Goal: Task Accomplishment & Management: Use online tool/utility

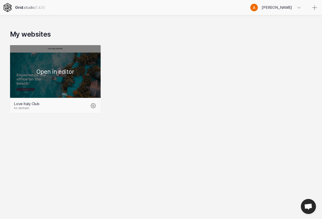
click at [55, 82] on div at bounding box center [55, 71] width 90 height 53
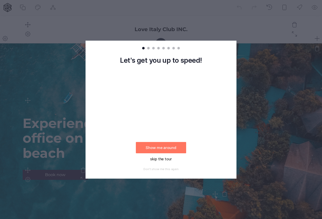
click at [166, 159] on button "skip the tour" at bounding box center [161, 159] width 50 height 11
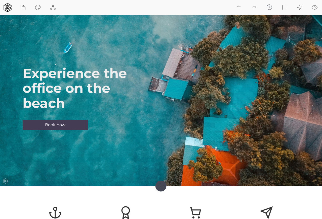
scroll to position [50, 0]
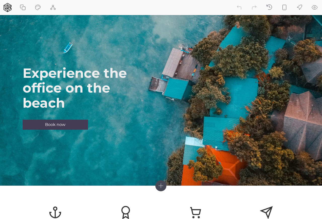
click at [22, 8] on icon at bounding box center [23, 8] width 3 height 3
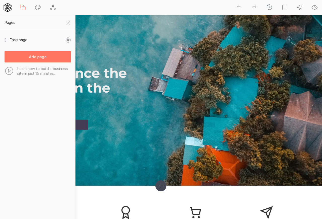
click at [22, 7] on icon at bounding box center [23, 8] width 6 height 6
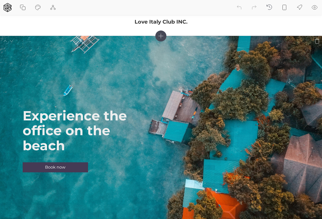
scroll to position [0, 0]
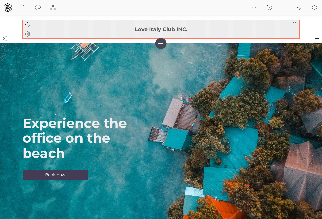
click at [81, 30] on h3 "Love Italy Club INC." at bounding box center [161, 29] width 276 height 6
click at [187, 28] on h3 "Love Italy Club INC." at bounding box center [161, 29] width 276 height 6
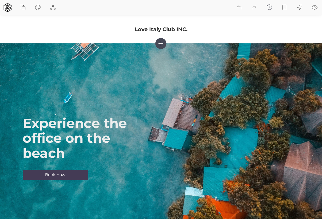
click at [160, 44] on icon at bounding box center [161, 43] width 5 height 5
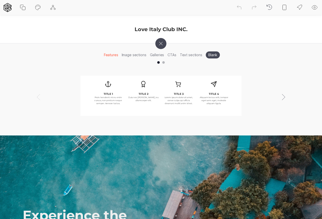
click at [160, 42] on icon at bounding box center [161, 43] width 6 height 6
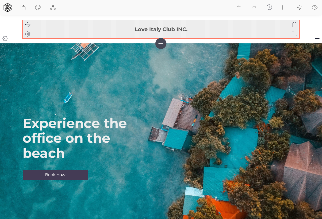
click at [187, 29] on h3 "Love Italy Club INC." at bounding box center [161, 29] width 276 height 6
click at [27, 34] on icon at bounding box center [28, 34] width 6 height 6
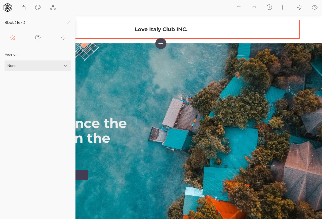
click at [37, 39] on icon at bounding box center [38, 38] width 6 height 6
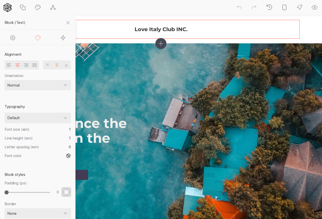
click at [8, 66] on icon at bounding box center [9, 65] width 5 height 3
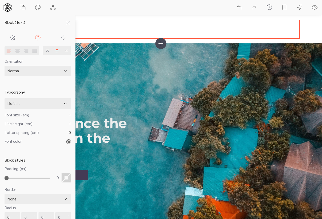
click at [12, 38] on icon at bounding box center [13, 38] width 6 height 6
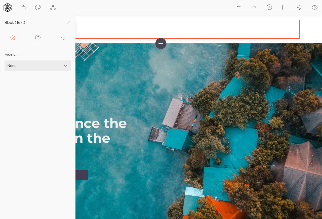
click at [32, 67] on select "None Mobile Desktop" at bounding box center [38, 66] width 66 height 11
click at [13, 36] on icon at bounding box center [13, 38] width 6 height 6
click at [37, 39] on icon at bounding box center [38, 38] width 6 height 6
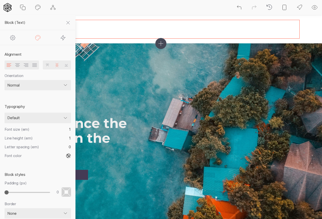
click at [63, 38] on icon at bounding box center [63, 37] width 5 height 5
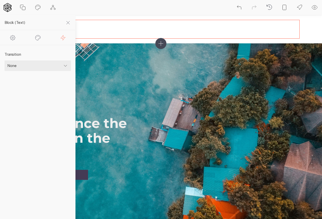
click at [36, 37] on icon at bounding box center [38, 38] width 6 height 6
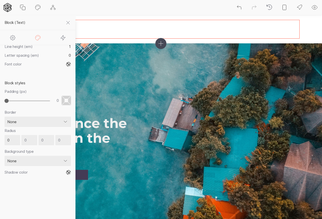
scroll to position [101, 0]
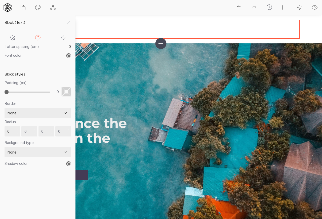
click at [61, 153] on select "None Color Image Gradient Image with overlay" at bounding box center [38, 152] width 66 height 11
click at [5, 147] on select "None Color Image Gradient Image with overlay" at bounding box center [38, 152] width 66 height 11
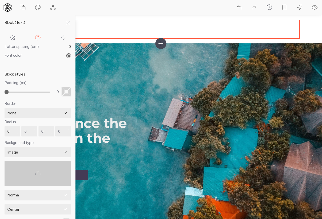
click at [62, 154] on select "None Color Image Gradient Image with overlay" at bounding box center [38, 152] width 66 height 11
select select "none"
click at [5, 147] on select "None Color Image Gradient Image with overlay" at bounding box center [38, 152] width 66 height 11
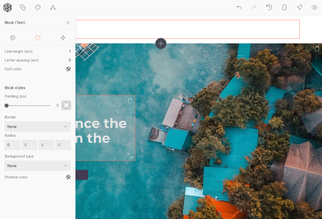
scroll to position [50, 0]
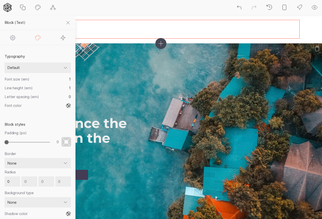
click at [118, 90] on div "Experience the office on the beach Book now" at bounding box center [161, 139] width 276 height 183
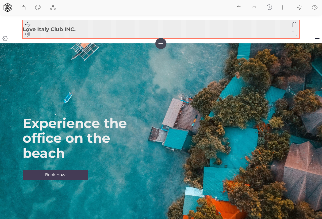
click at [69, 29] on h3 "Love Italy Club INC." at bounding box center [161, 29] width 276 height 6
click at [75, 28] on h3 "Love Italy Club INC." at bounding box center [161, 29] width 276 height 6
click at [75, 29] on h3 "Love Italy Club INC." at bounding box center [161, 29] width 276 height 6
click at [27, 34] on icon at bounding box center [28, 34] width 2 height 2
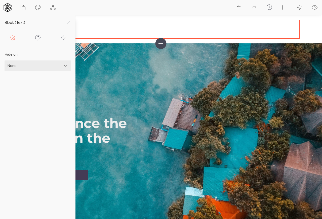
click at [35, 35] on icon at bounding box center [38, 38] width 6 height 6
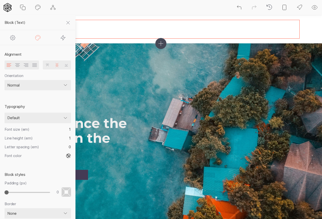
click at [63, 86] on select "Normal Flip right Flip left" at bounding box center [38, 85] width 66 height 11
click at [5, 80] on select "Normal Flip right Flip left" at bounding box center [38, 85] width 66 height 11
click at [35, 84] on select "Normal Flip right Flip left" at bounding box center [38, 85] width 66 height 11
select select "left"
click at [5, 80] on select "Normal Flip right Flip left" at bounding box center [38, 85] width 66 height 11
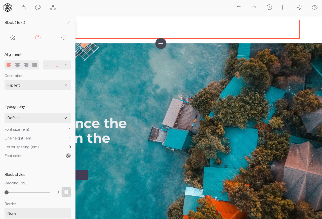
click at [67, 22] on icon at bounding box center [68, 23] width 6 height 6
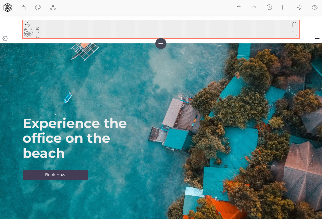
click at [28, 35] on icon at bounding box center [28, 34] width 6 height 6
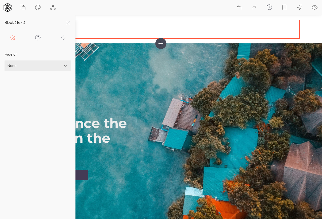
click at [38, 40] on icon at bounding box center [37, 37] width 5 height 5
select select "left"
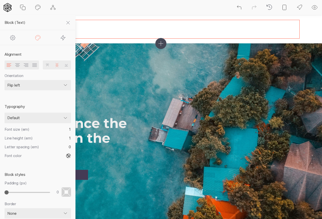
click at [51, 86] on select "Normal Flip right Flip left" at bounding box center [38, 85] width 66 height 11
select select
click at [5, 80] on select "Normal Flip right Flip left" at bounding box center [38, 85] width 66 height 11
click at [55, 118] on select "Default ─── popular fonts Abril Fatface Alfa Slab One Bebas Neue Caveat Comfort…" at bounding box center [38, 118] width 66 height 11
click at [55, 121] on select "Default ─── popular fonts Abril Fatface Alfa Slab One Bebas Neue Caveat Comfort…" at bounding box center [38, 118] width 66 height 11
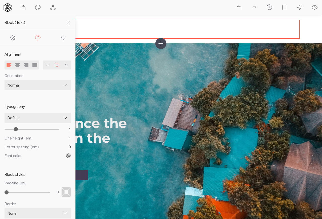
type input "1.1"
type input "1.2"
type input "1.3"
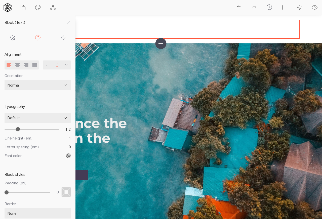
type input "1.3"
type input "1.4"
type input "1.5"
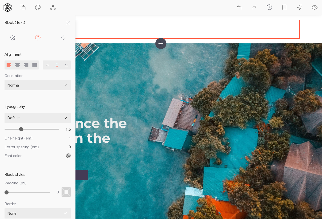
type input "1.6"
type input "1.7"
type input "1.6"
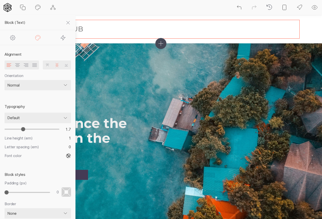
type input "1.6"
drag, startPoint x: 16, startPoint y: 129, endPoint x: 22, endPoint y: 130, distance: 6.4
type input "1.6"
click at [22, 130] on input "range" at bounding box center [32, 129] width 55 height 5
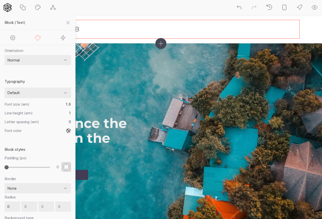
click at [24, 159] on span "Padding (px)" at bounding box center [16, 158] width 22 height 5
type input "0.02"
type input "0.03"
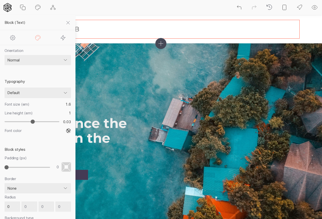
type input "0.04"
type input "0.05"
type input "0.06"
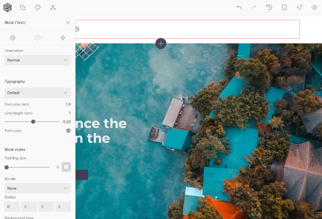
type input "0.06"
type input "0.07"
type input "0.08"
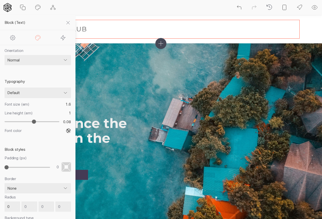
type input "0.09"
type input "0.08"
type input "0.06"
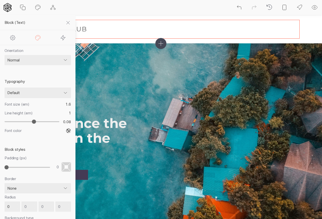
type input "0.06"
type input "0.05"
type input "0.04"
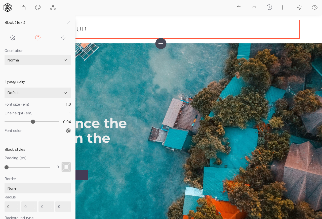
type input "0.03"
type input "0.02"
click at [32, 122] on input "range" at bounding box center [32, 122] width 55 height 5
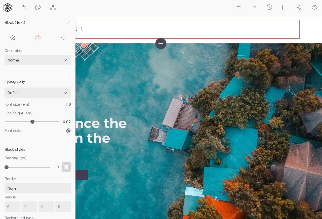
type input "0.04"
type input "0.05"
type input "0.06"
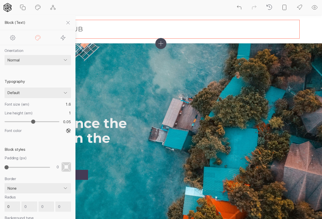
type input "0.06"
type input "0.07"
type input "0.08"
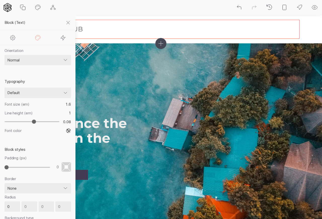
type input "0.09"
type input "0.1"
type input "0.09"
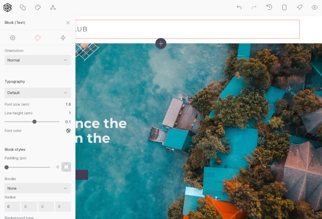
type input "0.09"
type input "0.08"
type input "0.07"
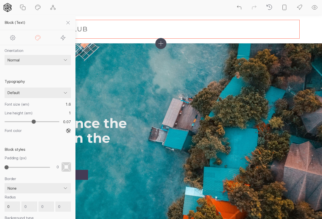
type input "0.06"
type input "0.05"
type input "0.04"
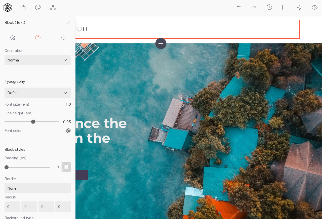
type input "0.04"
click at [33, 123] on input "range" at bounding box center [32, 122] width 55 height 5
type input "1.1"
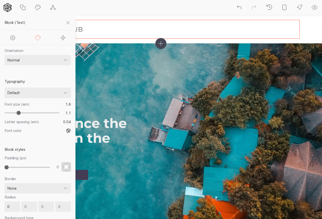
type input "1.2"
type input "1.3"
type input "1.4"
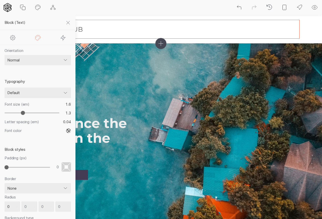
type input "1.4"
type input "1.5"
type input "1.6"
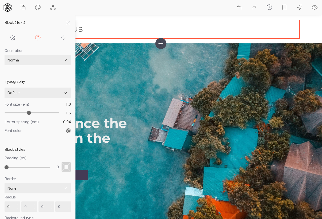
type input "1.7"
type input "1.6"
type input "1.5"
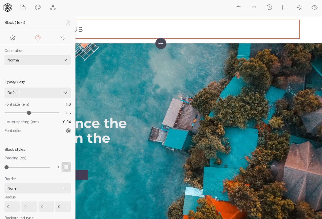
type input "1.5"
type input "1.4"
type input "1.3"
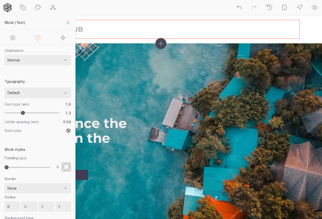
type input "1.2"
drag, startPoint x: 17, startPoint y: 113, endPoint x: 20, endPoint y: 113, distance: 3.0
type input "1.2"
click at [20, 113] on input "range" at bounding box center [32, 113] width 55 height 5
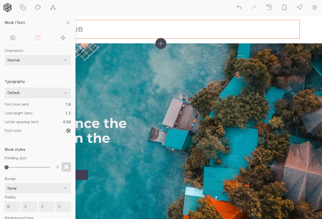
click at [36, 94] on select "Default ─── popular fonts Abril Fatface Alfa Slab One Bebas Neue Caveat Comfort…" at bounding box center [38, 93] width 66 height 11
click at [64, 92] on select "Default ─── popular fonts Abril Fatface Alfa Slab One Bebas Neue Caveat Comfort…" at bounding box center [38, 93] width 66 height 11
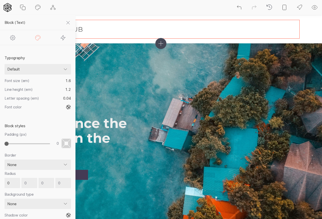
scroll to position [0, 0]
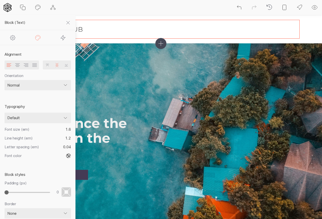
click at [90, 32] on p "LOVE ITALY CLUB" at bounding box center [161, 30] width 276 height 12
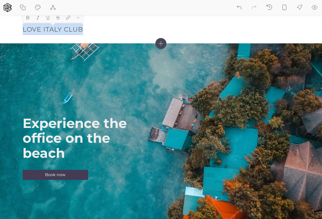
drag, startPoint x: 81, startPoint y: 28, endPoint x: 24, endPoint y: 30, distance: 57.3
click at [24, 30] on div "LOVE ITALY CLUB" at bounding box center [161, 29] width 276 height 18
click at [27, 18] on icon at bounding box center [28, 17] width 5 height 5
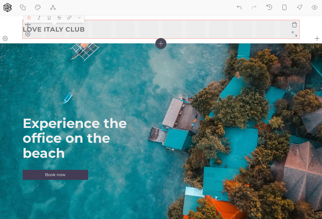
click at [94, 31] on p "LOVE ITALY CLUB" at bounding box center [161, 30] width 276 height 12
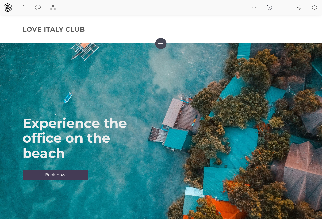
click at [23, 7] on icon at bounding box center [23, 8] width 3 height 3
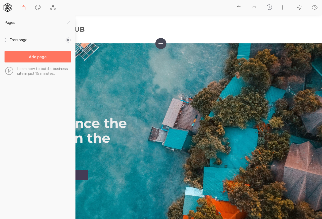
click at [22, 7] on icon at bounding box center [23, 8] width 3 height 3
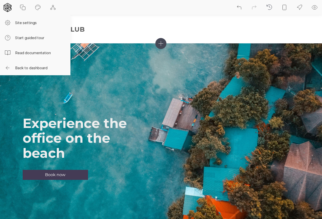
click at [8, 6] on icon at bounding box center [8, 7] width 8 height 9
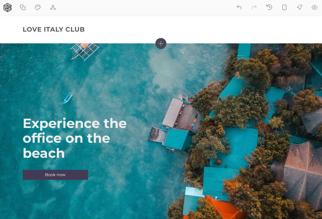
click at [52, 7] on icon at bounding box center [53, 7] width 5 height 5
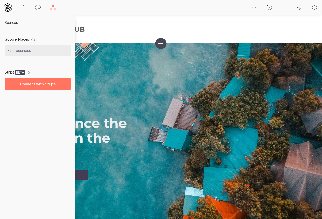
click at [52, 7] on icon at bounding box center [53, 7] width 5 height 5
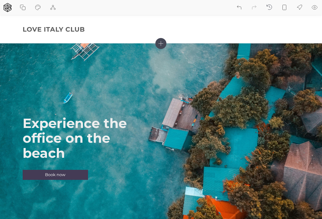
click at [36, 7] on icon at bounding box center [38, 8] width 6 height 6
select select "Montserrat"
select select "400"
select select "Montserrat"
select select "700"
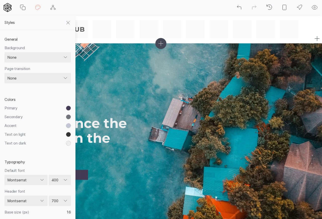
click at [119, 18] on header "LOVE ITALY CLUB" at bounding box center [161, 29] width 322 height 28
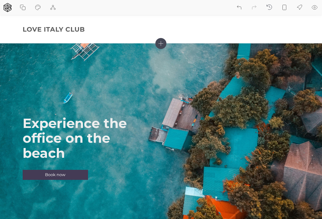
click at [39, 7] on icon at bounding box center [38, 8] width 6 height 6
select select "Montserrat"
select select "400"
select select "Montserrat"
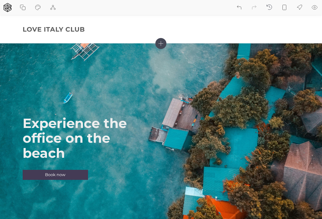
select select "700"
click at [38, 7] on icon at bounding box center [38, 8] width 6 height 6
select select "Montserrat"
select select "400"
select select "Montserrat"
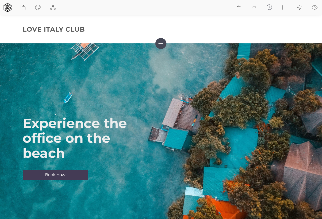
select select "700"
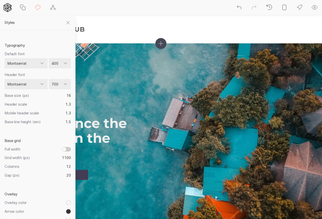
scroll to position [126, 0]
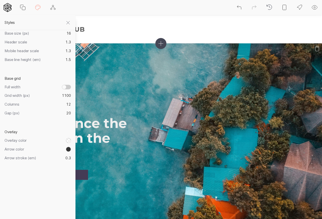
click at [169, 150] on div "Experience the office on the beach Book now" at bounding box center [161, 139] width 276 height 183
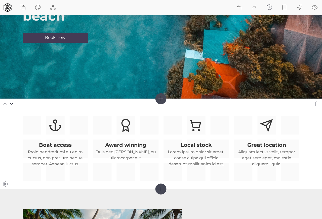
scroll to position [151, 0]
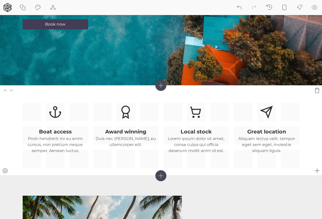
click at [187, 93] on section "Boat access Proin hendrerit mi eu enim cursus, non pretium neque semper. Aenean…" at bounding box center [161, 130] width 322 height 90
click at [316, 91] on icon at bounding box center [317, 90] width 6 height 6
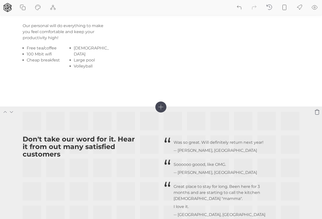
scroll to position [472, 0]
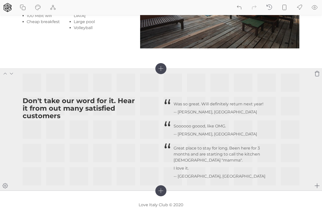
click at [317, 76] on icon at bounding box center [317, 74] width 6 height 6
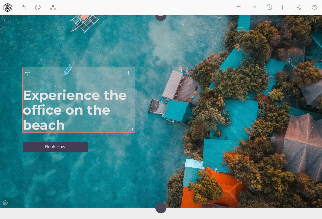
scroll to position [0, 0]
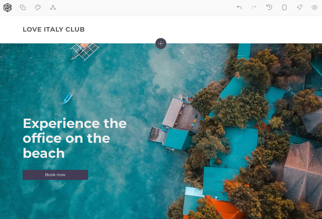
click at [22, 7] on icon at bounding box center [23, 8] width 6 height 6
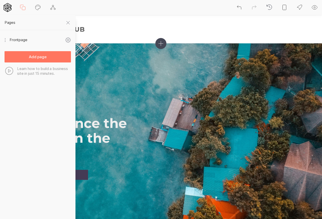
click at [67, 40] on icon at bounding box center [68, 40] width 6 height 6
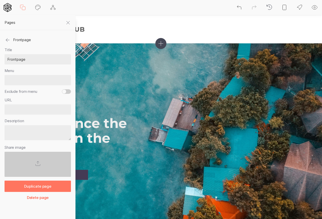
click at [41, 80] on input "Menu" at bounding box center [38, 80] width 66 height 11
click at [67, 91] on input "Exclude from menu" at bounding box center [66, 91] width 9 height 5
click at [36, 112] on input "URL" at bounding box center [38, 110] width 66 height 11
click at [30, 97] on div "Title Frontpage Menu Exclude from menu URL Description Share image" at bounding box center [38, 112] width 66 height 130
click at [65, 92] on input "Exclude from menu" at bounding box center [66, 91] width 9 height 5
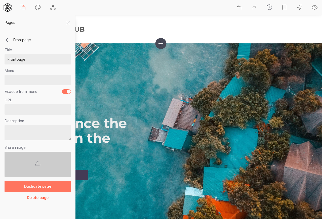
checkbox input "false"
click at [27, 80] on input "Menu" at bounding box center [38, 80] width 66 height 11
type input "HHHH"
click at [69, 22] on icon at bounding box center [68, 22] width 3 height 3
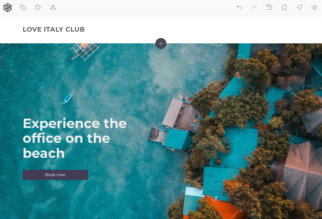
click at [23, 7] on icon at bounding box center [23, 8] width 6 height 6
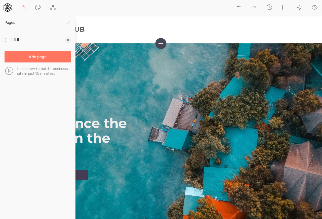
click at [28, 39] on span "HHHH" at bounding box center [37, 39] width 55 height 15
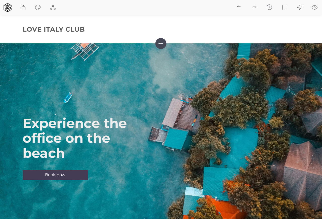
click at [22, 8] on icon at bounding box center [23, 8] width 3 height 3
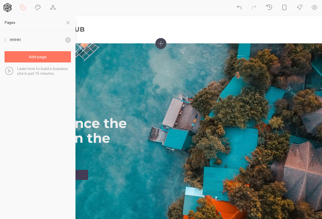
click at [67, 40] on icon at bounding box center [68, 40] width 6 height 6
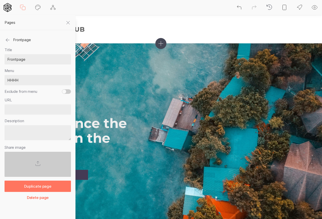
click at [28, 82] on input "HHHH" at bounding box center [38, 80] width 66 height 11
type input "H"
type input "HOME"
click at [39, 98] on div "URL" at bounding box center [38, 106] width 66 height 17
click at [65, 92] on input "Exclude from menu" at bounding box center [66, 91] width 9 height 5
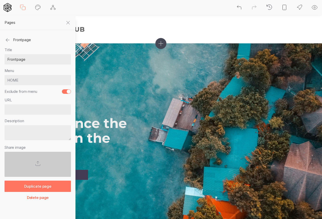
click at [65, 92] on input "Exclude from menu" at bounding box center [66, 91] width 9 height 5
checkbox input "false"
click at [24, 98] on div "URL" at bounding box center [38, 106] width 66 height 17
click at [66, 25] on icon at bounding box center [68, 23] width 6 height 6
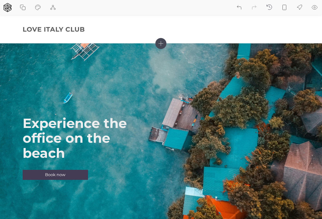
click at [299, 7] on icon at bounding box center [299, 8] width 6 height 6
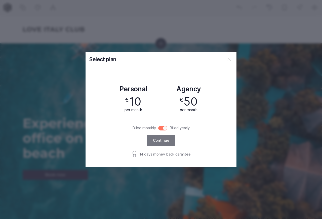
click at [161, 127] on input "Billed monthly" at bounding box center [162, 128] width 9 height 5
checkbox input "false"
click at [113, 90] on div "Personal € 20 per month" at bounding box center [133, 100] width 50 height 42
click at [136, 99] on span "20" at bounding box center [135, 102] width 14 height 14
click at [182, 93] on div "Agency € 75 per month" at bounding box center [188, 100] width 50 height 42
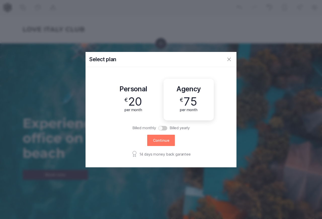
click at [182, 155] on div "14 days money back garantee" at bounding box center [160, 154] width 59 height 7
drag, startPoint x: 156, startPoint y: 155, endPoint x: 146, endPoint y: 156, distance: 10.1
click at [156, 155] on div "14 days money back garantee" at bounding box center [160, 154] width 59 height 7
drag, startPoint x: 141, startPoint y: 156, endPoint x: 136, endPoint y: 156, distance: 4.5
click at [140, 156] on div "14 days money back garantee" at bounding box center [160, 154] width 59 height 7
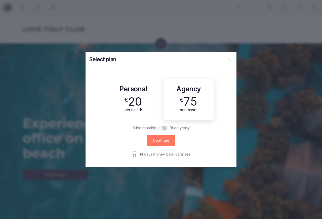
click at [126, 155] on div "Personal € 20 per month Agency € 75 per month Billed monthly Billed yearly Cont…" at bounding box center [160, 117] width 151 height 101
click at [228, 58] on icon at bounding box center [229, 59] width 6 height 6
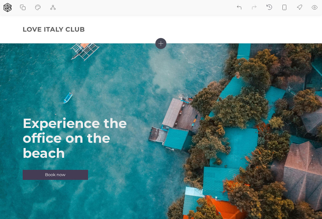
click at [314, 6] on icon at bounding box center [314, 8] width 6 height 6
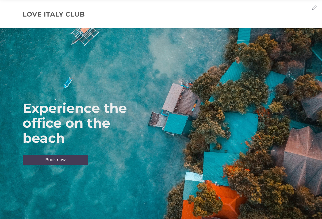
click at [313, 7] on icon at bounding box center [314, 7] width 6 height 6
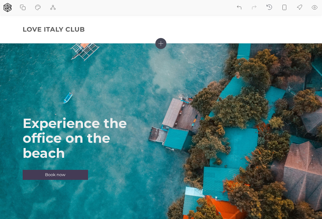
click at [299, 7] on icon at bounding box center [299, 8] width 6 height 6
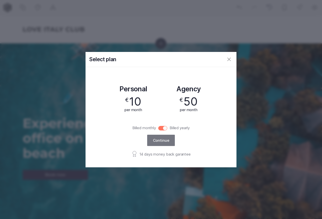
click at [186, 100] on span "50" at bounding box center [190, 102] width 14 height 14
click at [227, 58] on icon at bounding box center [229, 59] width 6 height 6
